Goal: Information Seeking & Learning: Learn about a topic

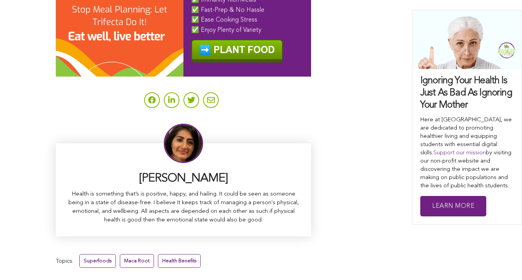
scroll to position [5010, 0]
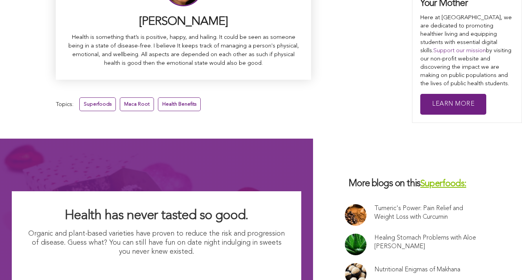
click at [345, 234] on link at bounding box center [356, 245] width 22 height 22
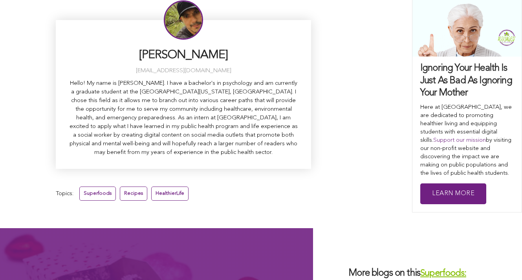
scroll to position [3091, 0]
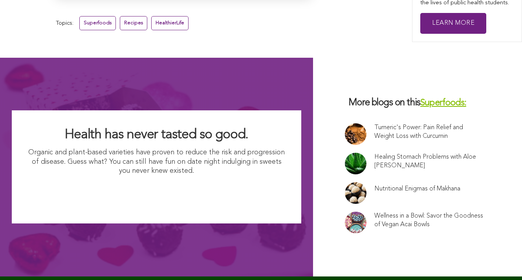
click at [345, 182] on link at bounding box center [356, 193] width 22 height 22
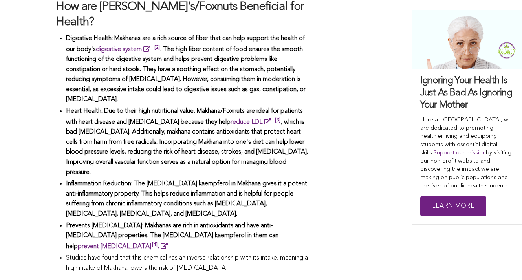
scroll to position [839, 0]
